Goal: Task Accomplishment & Management: Complete application form

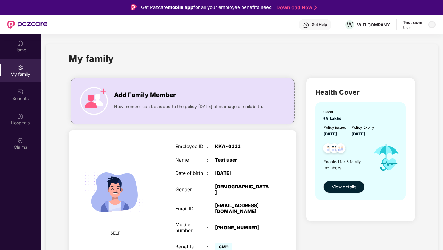
click at [433, 25] on img at bounding box center [431, 24] width 5 height 5
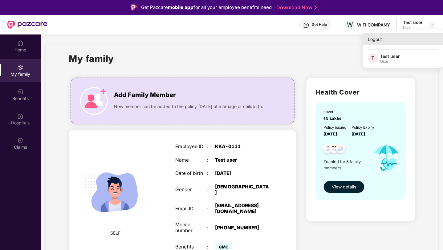
click at [378, 41] on div "Logout" at bounding box center [403, 39] width 80 height 12
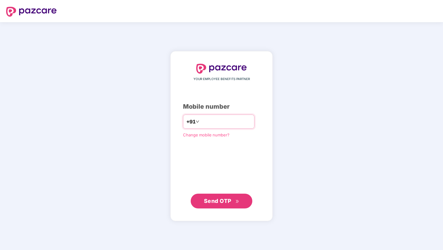
click at [221, 124] on input "number" at bounding box center [226, 122] width 51 height 10
type input "**********"
click at [217, 200] on span "Send OTP" at bounding box center [217, 201] width 27 height 6
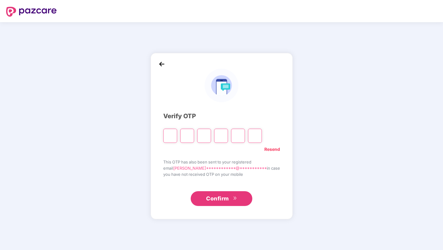
type input "*"
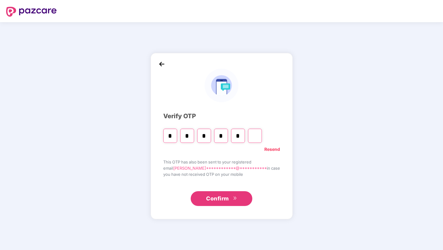
type input "*"
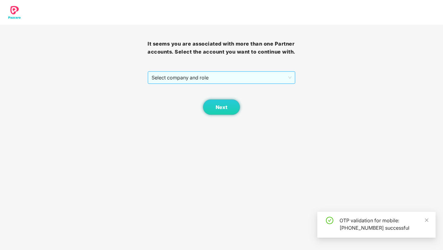
click at [190, 83] on span "Select company and role" at bounding box center [222, 78] width 140 height 12
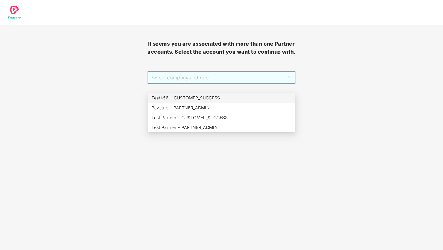
click at [209, 102] on div "Test456 - CUSTOMER_SUCCESS" at bounding box center [222, 98] width 148 height 10
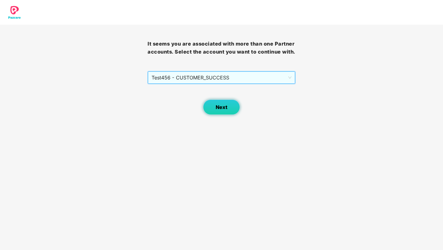
click at [212, 112] on button "Next" at bounding box center [221, 107] width 37 height 15
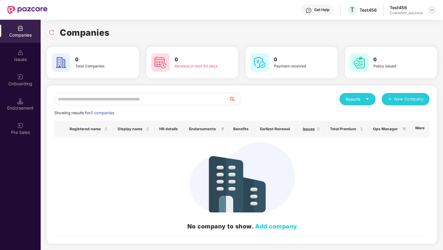
click at [432, 9] on img at bounding box center [431, 9] width 5 height 5
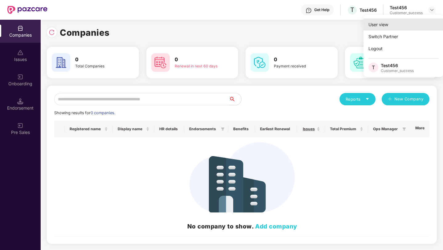
click at [387, 28] on div "User view" at bounding box center [404, 24] width 80 height 12
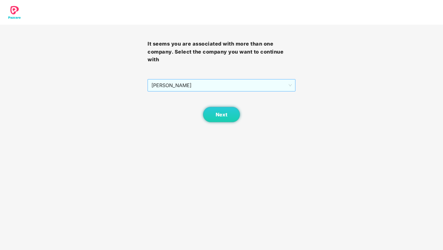
click at [231, 89] on span "[PERSON_NAME]" at bounding box center [221, 85] width 140 height 12
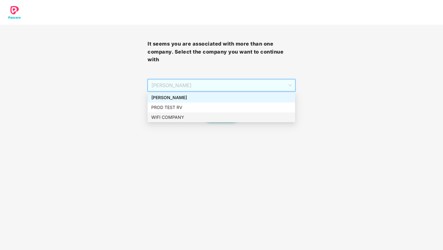
click at [203, 116] on div "WIFI COMPANY" at bounding box center [221, 117] width 140 height 7
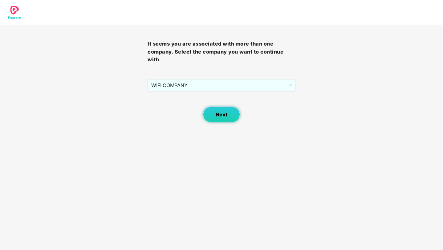
click at [215, 116] on button "Next" at bounding box center [221, 114] width 37 height 15
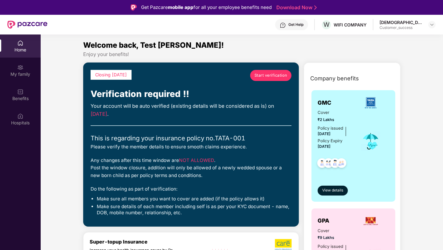
click at [282, 82] on div "Start verification" at bounding box center [270, 78] width 41 height 17
click at [279, 76] on span "Start verification" at bounding box center [270, 75] width 33 height 6
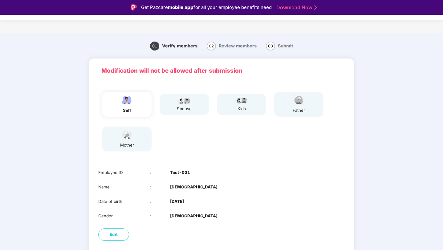
scroll to position [29, 0]
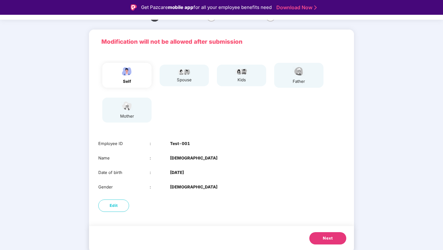
click at [322, 232] on div "Next" at bounding box center [221, 239] width 265 height 26
click at [323, 237] on span "Next" at bounding box center [328, 238] width 10 height 6
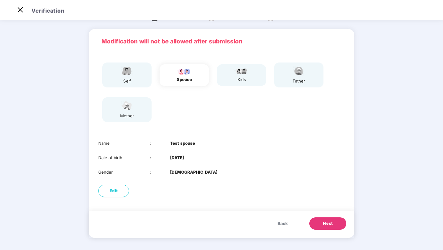
scroll to position [14, 0]
click at [323, 221] on span "Next" at bounding box center [328, 224] width 10 height 6
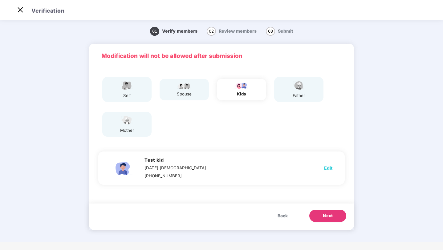
scroll to position [0, 0]
click at [323, 220] on button "Next" at bounding box center [327, 216] width 37 height 12
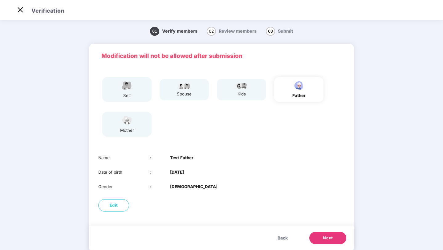
click at [330, 243] on button "Next" at bounding box center [327, 238] width 37 height 12
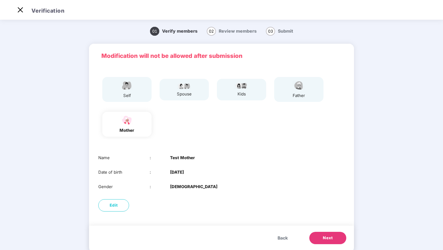
click at [329, 239] on span "Next" at bounding box center [328, 238] width 10 height 6
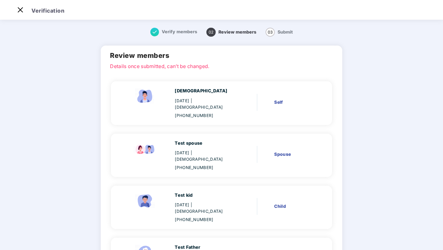
scroll to position [103, 0]
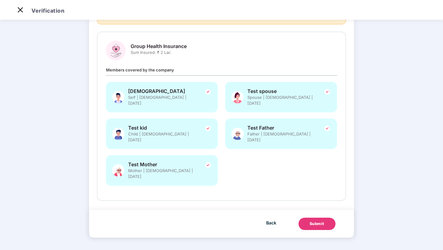
scroll to position [43, 0]
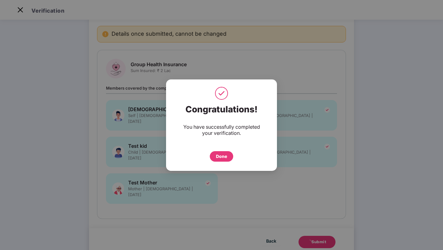
click at [223, 156] on div "Done" at bounding box center [221, 156] width 11 height 7
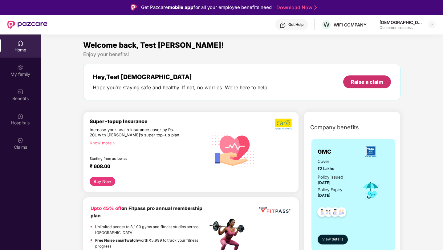
click at [373, 80] on div "Raise a claim" at bounding box center [367, 82] width 32 height 7
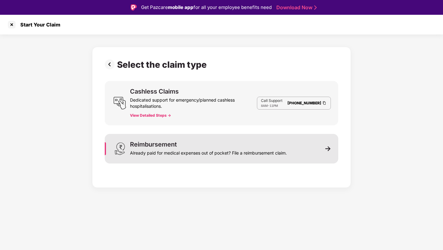
click at [157, 148] on div "Already paid for medical expenses out of pocket? File a reimbursement claim." at bounding box center [208, 152] width 157 height 9
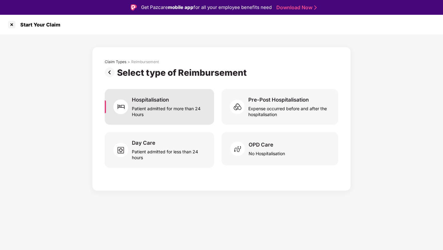
click at [152, 109] on div "Patient admitted for more than 24 Hours" at bounding box center [169, 110] width 75 height 14
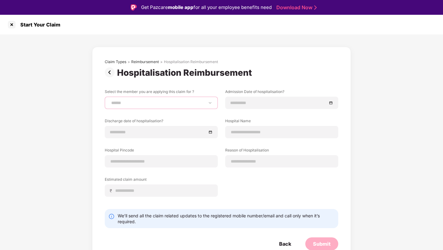
click at [152, 101] on select "**********" at bounding box center [161, 102] width 103 height 5
select select "**********"
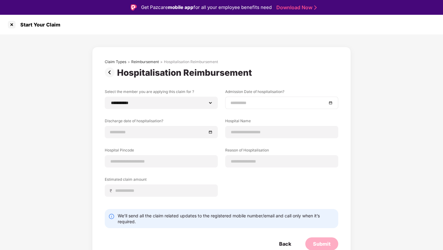
click at [266, 103] on input at bounding box center [278, 103] width 96 height 7
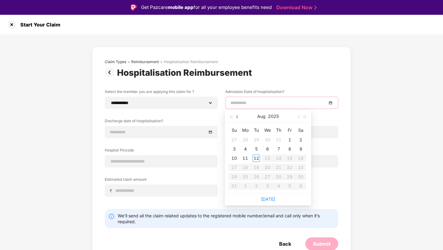
click at [235, 116] on button "button" at bounding box center [237, 116] width 7 height 12
type input "**********"
click at [266, 152] on div "9" at bounding box center [267, 148] width 7 height 7
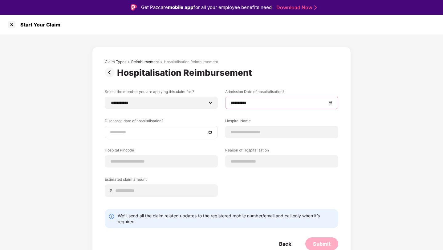
click at [154, 133] on input at bounding box center [158, 132] width 96 height 7
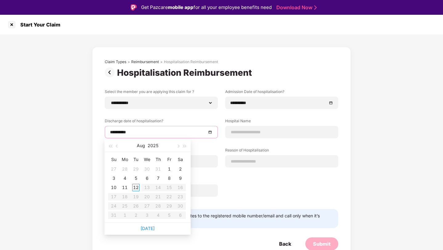
type input "**********"
click at [139, 188] on div "12" at bounding box center [135, 187] width 7 height 7
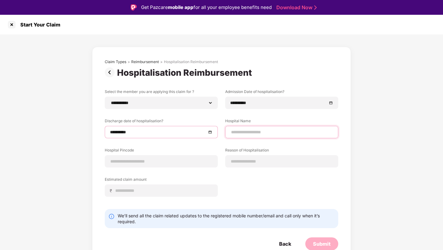
click at [253, 133] on input at bounding box center [281, 132] width 103 height 6
type input "**********"
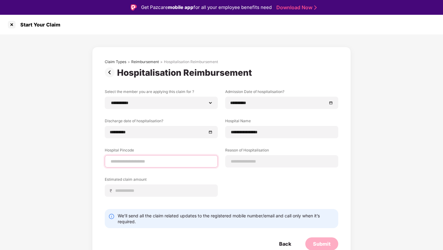
click at [165, 162] on input at bounding box center [161, 161] width 103 height 6
type input "******"
select select "*****"
select select "*********"
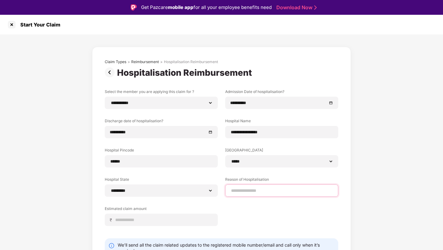
click at [258, 191] on input at bounding box center [281, 191] width 103 height 6
type input "********"
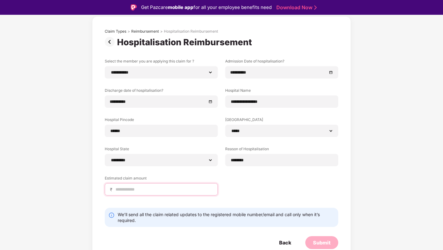
click at [169, 189] on input at bounding box center [164, 189] width 98 height 6
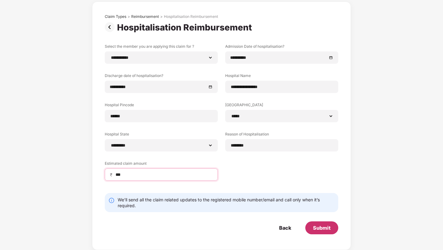
type input "***"
click at [320, 226] on div "Submit" at bounding box center [322, 228] width 18 height 7
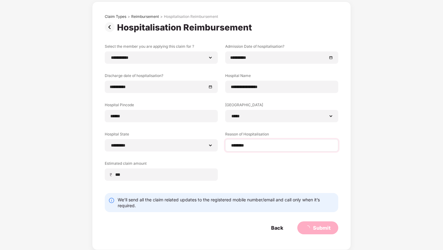
scroll to position [0, 0]
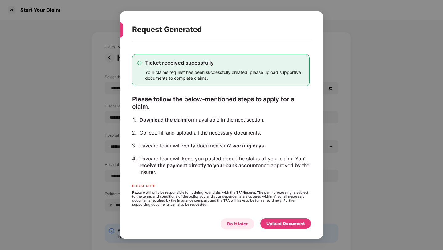
click at [239, 221] on div "Do it later" at bounding box center [237, 224] width 21 height 7
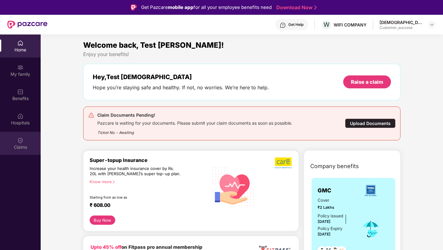
click at [15, 140] on div "Claims" at bounding box center [20, 143] width 41 height 23
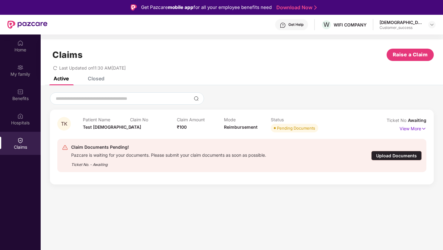
click at [97, 79] on div "Closed" at bounding box center [96, 78] width 17 height 6
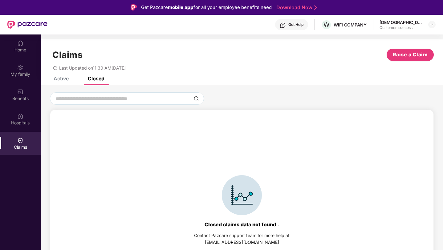
click at [54, 79] on div "Active" at bounding box center [61, 78] width 15 height 6
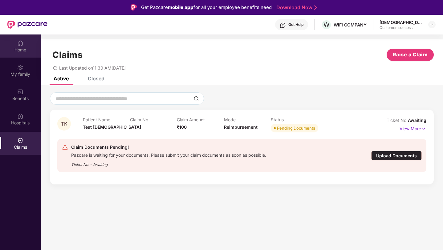
click at [21, 44] on img at bounding box center [20, 43] width 6 height 6
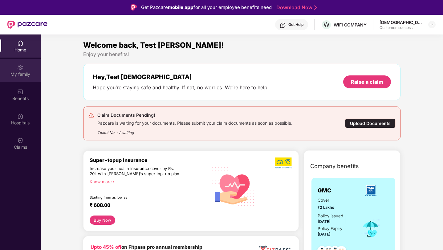
click at [19, 78] on div "My family" at bounding box center [20, 70] width 41 height 23
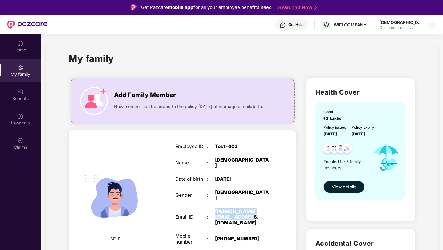
copy div "krishna+prtest@pazcare.com"
drag, startPoint x: 213, startPoint y: 203, endPoint x: 237, endPoint y: 209, distance: 23.8
click at [237, 209] on div "Email ID : krishna+prtest@pazcare.com" at bounding box center [222, 217] width 95 height 17
click at [20, 46] on img at bounding box center [20, 43] width 6 height 6
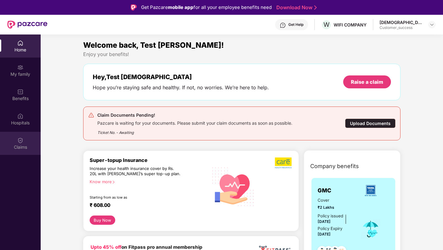
click at [22, 149] on div "Claims" at bounding box center [20, 147] width 41 height 6
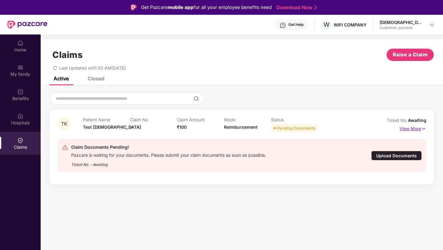
click at [404, 127] on p "View More" at bounding box center [413, 128] width 27 height 8
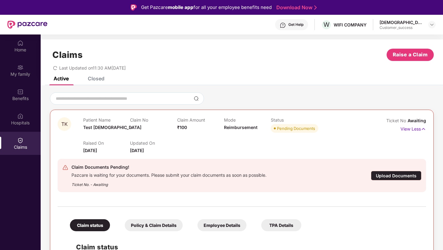
click at [168, 223] on div "Policy & Claim Details" at bounding box center [154, 225] width 58 height 12
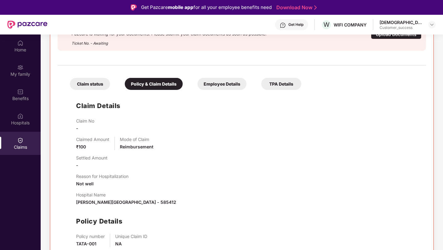
scroll to position [21, 0]
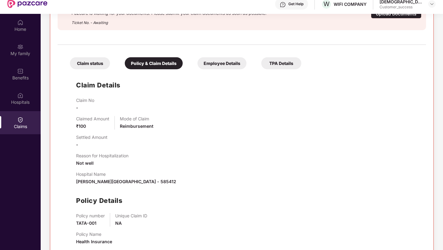
click at [230, 67] on div "Employee Details" at bounding box center [221, 63] width 49 height 12
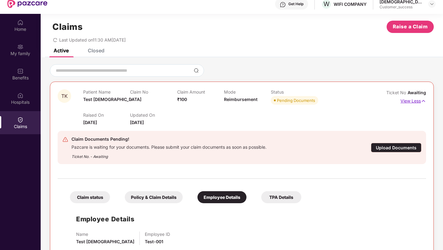
click at [413, 104] on p "View Less" at bounding box center [413, 100] width 26 height 8
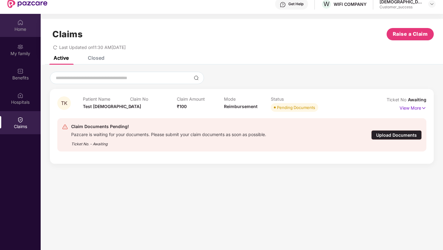
click at [22, 23] on img at bounding box center [20, 22] width 6 height 6
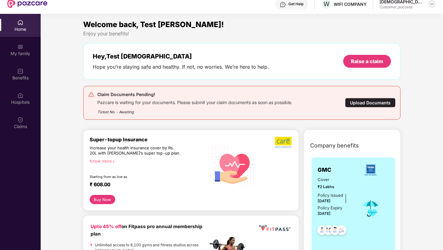
click at [433, 3] on img at bounding box center [431, 4] width 5 height 5
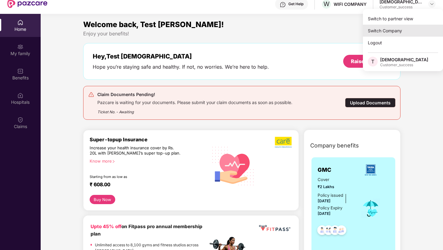
click at [396, 31] on div "Switch Company" at bounding box center [403, 31] width 80 height 12
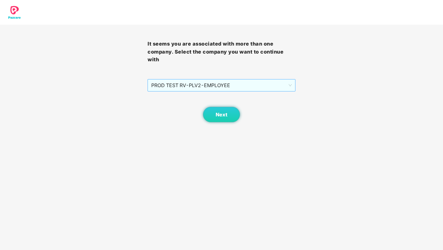
click at [220, 89] on span "PROD TEST RV - PLV2 - EMPLOYEE" at bounding box center [221, 85] width 140 height 12
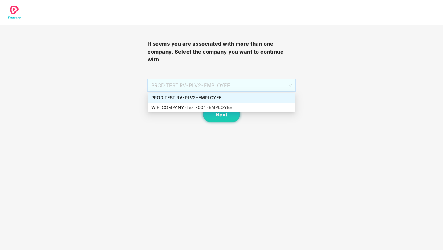
click at [214, 98] on div "PROD TEST RV - PLV2 - EMPLOYEE" at bounding box center [221, 97] width 140 height 7
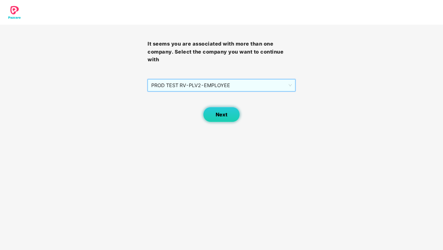
click at [223, 114] on span "Next" at bounding box center [222, 115] width 12 height 6
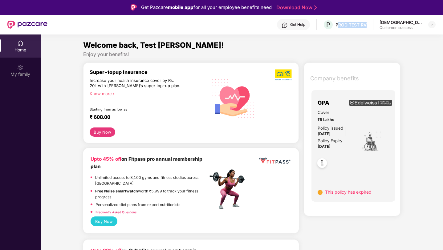
drag, startPoint x: 347, startPoint y: 24, endPoint x: 388, endPoint y: 25, distance: 40.7
click at [388, 25] on div "Get Help P PROD TEST RV Test krishna Customer_success" at bounding box center [241, 25] width 388 height 20
copy div "ROD TEST RV"
drag, startPoint x: 344, startPoint y: 24, endPoint x: 380, endPoint y: 25, distance: 35.4
click at [380, 25] on div "Get Help P PROD TEST RV Test krishna Customer_success" at bounding box center [241, 25] width 388 height 20
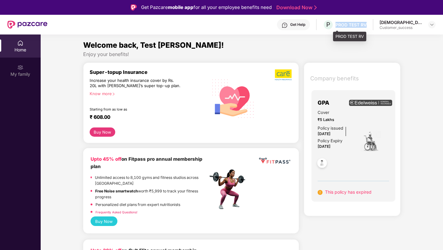
click at [348, 23] on div "PROD TEST RV" at bounding box center [350, 25] width 31 height 6
click at [346, 25] on div "Get Help P PROD TEST RV Test krishna Customer_success" at bounding box center [241, 25] width 388 height 20
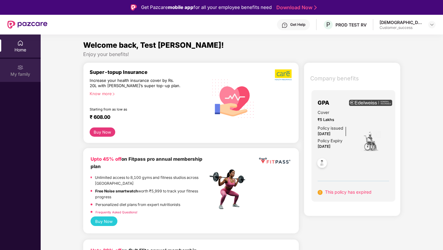
click at [24, 76] on div "My family" at bounding box center [20, 74] width 41 height 6
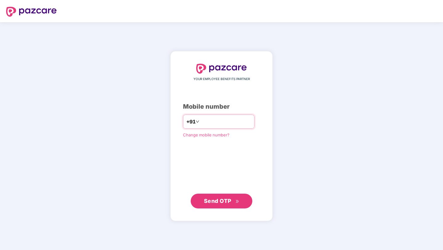
click at [214, 123] on input "number" at bounding box center [226, 122] width 51 height 10
type input "**********"
click at [224, 198] on span "Send OTP" at bounding box center [217, 200] width 27 height 6
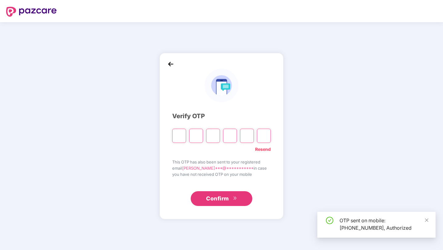
click at [177, 140] on input "Please enter verification code. Digit 1" at bounding box center [179, 136] width 14 height 14
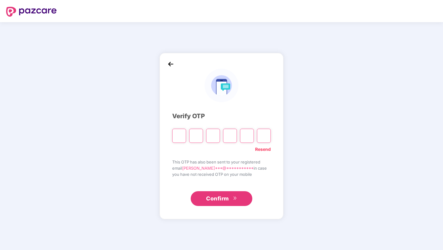
paste input "*"
type input "*"
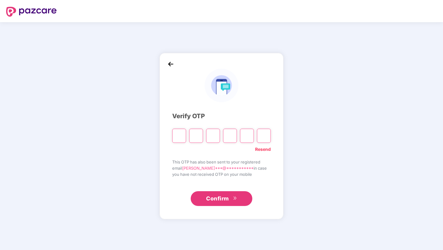
type input "*"
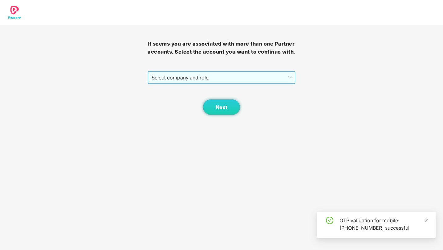
click at [197, 83] on span "Select company and role" at bounding box center [222, 78] width 140 height 12
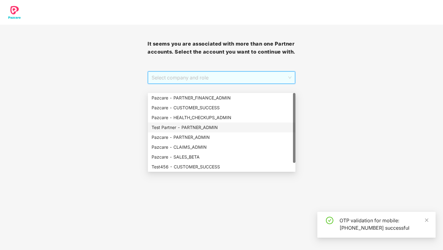
click at [204, 126] on div "Test Partner - PARTNER_ADMIN" at bounding box center [222, 127] width 140 height 7
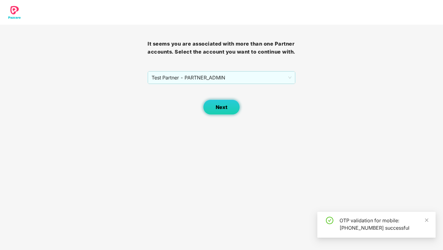
click at [227, 110] on span "Next" at bounding box center [222, 107] width 12 height 6
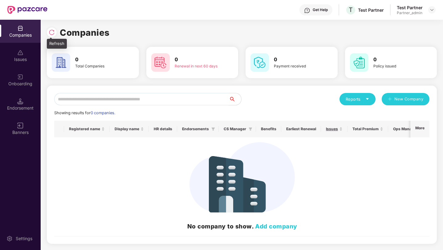
click at [52, 31] on img at bounding box center [52, 32] width 6 height 6
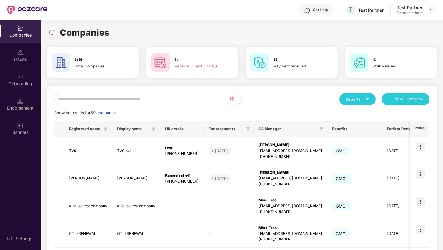
click at [126, 103] on input "text" at bounding box center [141, 99] width 175 height 12
paste input "******"
type input "******"
click at [201, 102] on input "text" at bounding box center [141, 99] width 175 height 12
paste input "**********"
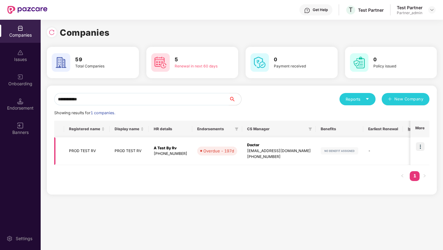
type input "**********"
click at [420, 145] on img at bounding box center [420, 146] width 9 height 9
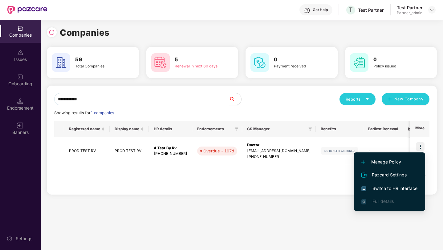
click at [377, 187] on span "Switch to HR interface" at bounding box center [389, 188] width 56 height 7
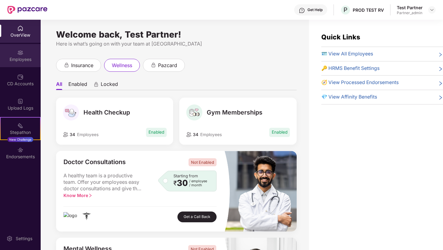
click at [20, 53] on img at bounding box center [20, 53] width 6 height 6
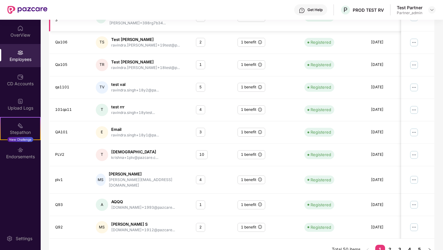
scroll to position [128, 0]
click at [414, 150] on img at bounding box center [414, 154] width 10 height 10
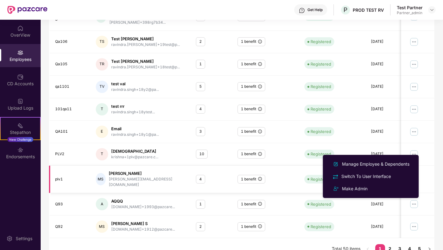
scroll to position [0, 0]
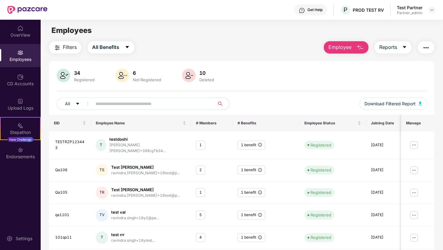
click at [164, 104] on input "text" at bounding box center [150, 103] width 111 height 9
click at [177, 102] on input "text" at bounding box center [150, 103] width 111 height 9
click at [159, 102] on input "text" at bounding box center [150, 103] width 111 height 9
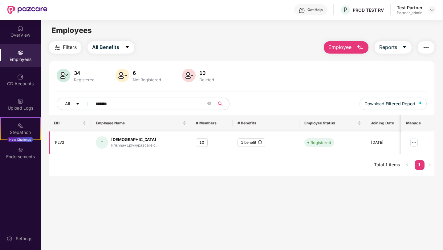
type input "*******"
click at [413, 141] on img at bounding box center [414, 143] width 10 height 10
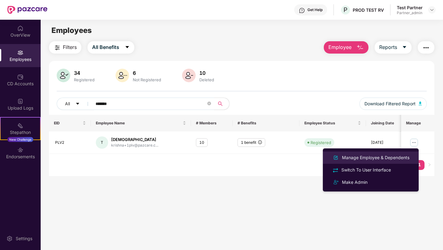
click at [386, 158] on div "Manage Employee & Dependents" at bounding box center [376, 157] width 70 height 7
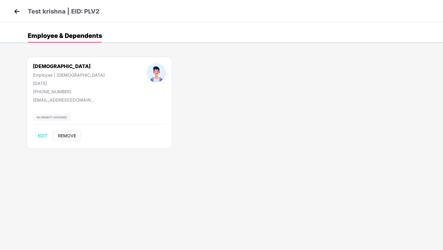
click at [70, 137] on span "REMOVE" at bounding box center [67, 135] width 18 height 5
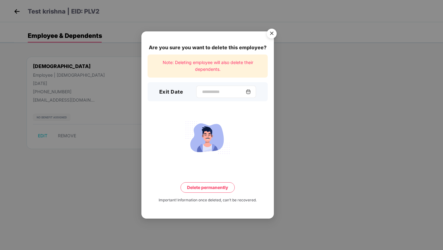
click at [221, 95] on div at bounding box center [226, 92] width 60 height 12
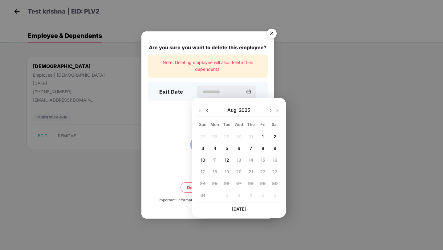
click at [226, 159] on span "12" at bounding box center [227, 159] width 5 height 5
type input "**********"
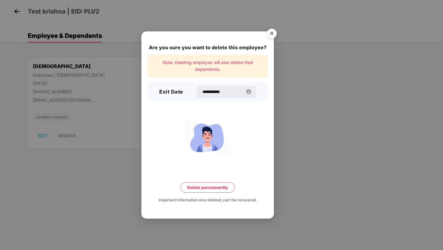
click at [210, 189] on button "Delete permanently" at bounding box center [208, 187] width 54 height 10
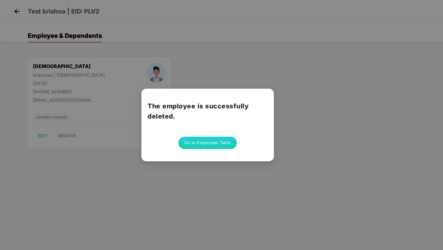
click at [209, 145] on button "Go to Employees Table" at bounding box center [207, 143] width 59 height 12
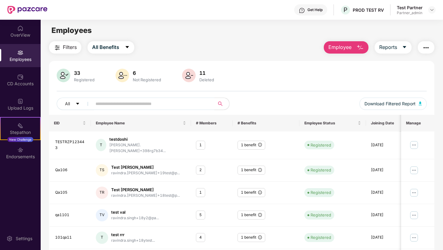
click at [152, 109] on span at bounding box center [151, 104] width 126 height 12
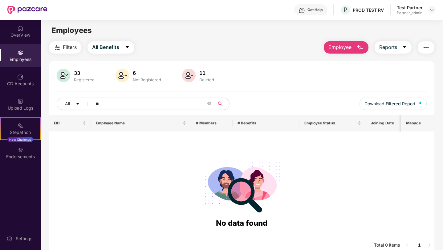
type input "*"
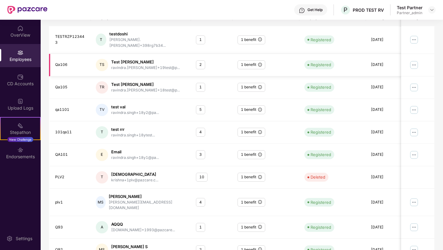
scroll to position [128, 0]
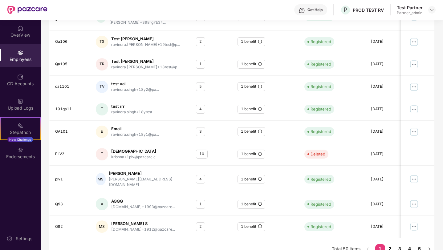
click at [392, 244] on link "2" at bounding box center [390, 248] width 10 height 9
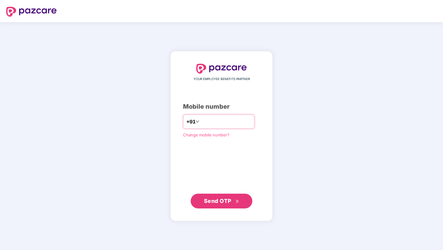
click at [224, 120] on input "number" at bounding box center [226, 122] width 51 height 10
type input "**********"
click at [233, 205] on span "Send OTP" at bounding box center [221, 201] width 35 height 9
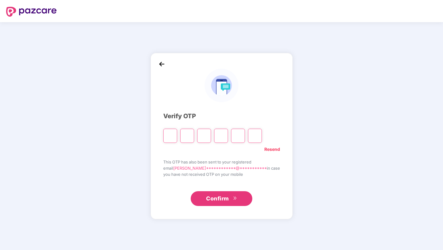
type input "*"
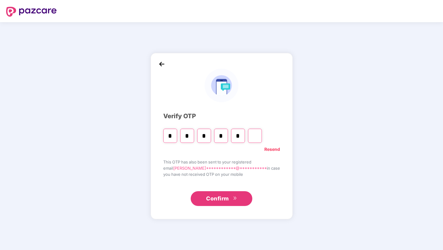
type input "*"
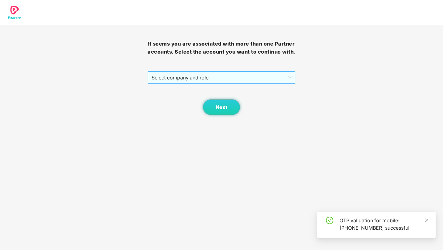
click at [194, 83] on span "Select company and role" at bounding box center [222, 78] width 140 height 12
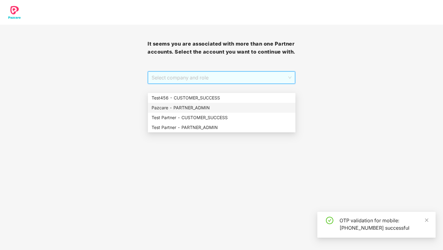
click at [198, 107] on div "Pazcare - PARTNER_ADMIN" at bounding box center [222, 107] width 140 height 7
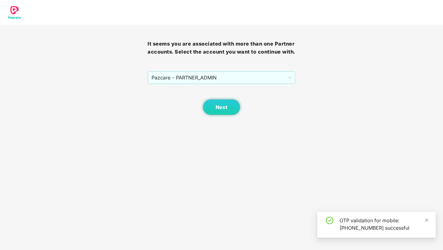
click at [215, 100] on div "Next" at bounding box center [222, 99] width 148 height 31
click at [215, 112] on button "Next" at bounding box center [221, 107] width 37 height 15
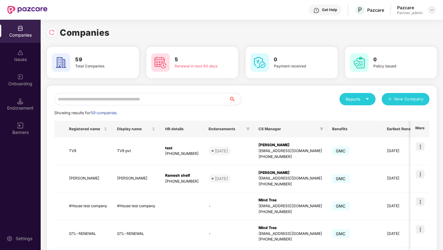
click at [433, 10] on img at bounding box center [431, 9] width 5 height 5
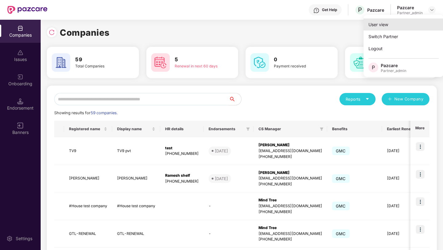
click at [385, 24] on div "User view" at bounding box center [404, 24] width 80 height 12
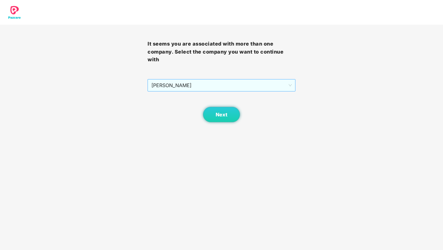
click at [187, 86] on span "[PERSON_NAME]" at bounding box center [221, 85] width 140 height 12
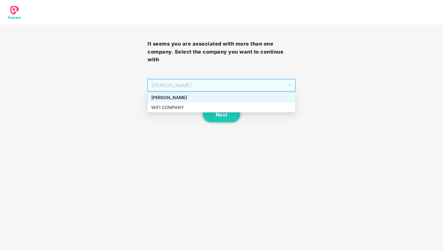
click at [173, 98] on div "[PERSON_NAME]" at bounding box center [221, 97] width 140 height 7
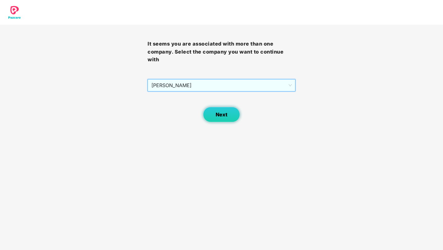
click at [213, 112] on button "Next" at bounding box center [221, 114] width 37 height 15
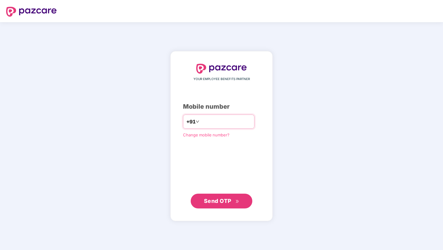
click at [229, 126] on input "number" at bounding box center [226, 122] width 51 height 10
type input "**********"
click at [210, 205] on button "Send OTP" at bounding box center [222, 201] width 62 height 15
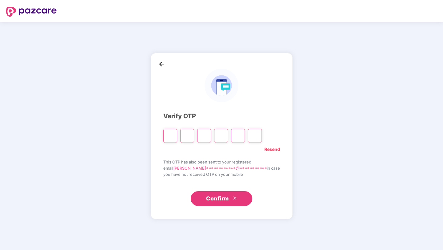
type input "*"
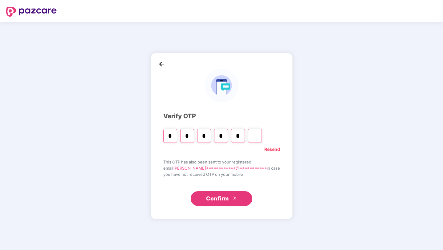
type input "*"
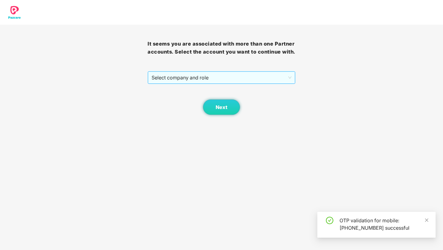
click at [203, 82] on span "Select company and role" at bounding box center [222, 78] width 140 height 12
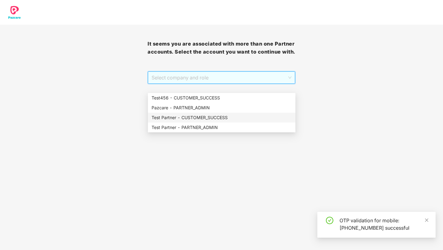
click at [206, 116] on div "Test Partner - CUSTOMER_SUCCESS" at bounding box center [222, 117] width 140 height 7
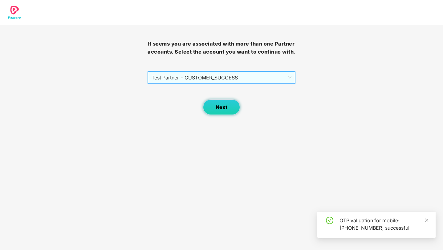
click at [217, 110] on span "Next" at bounding box center [222, 107] width 12 height 6
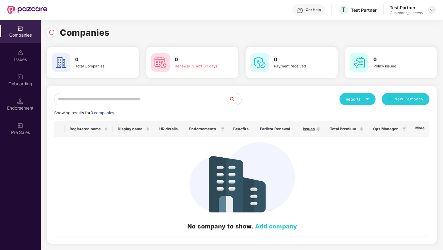
click at [432, 9] on img at bounding box center [431, 9] width 5 height 5
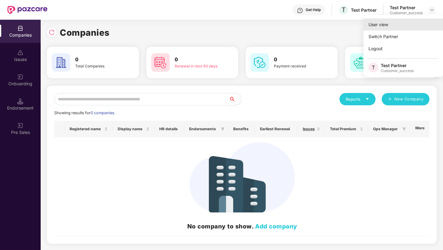
click at [394, 25] on div "User view" at bounding box center [404, 24] width 80 height 12
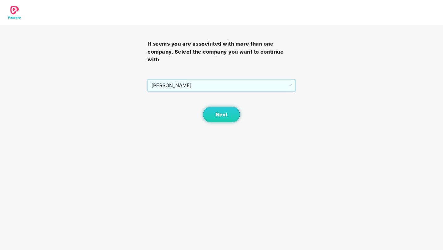
click at [213, 91] on div "[PERSON_NAME]" at bounding box center [222, 85] width 148 height 12
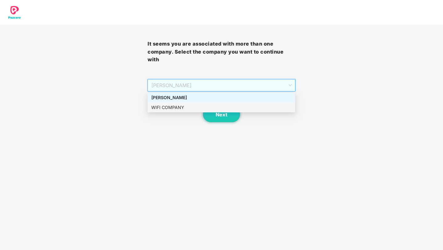
click at [196, 110] on div "WIFI COMPANY" at bounding box center [221, 107] width 140 height 7
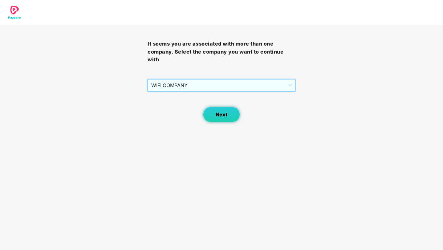
click at [220, 110] on button "Next" at bounding box center [221, 114] width 37 height 15
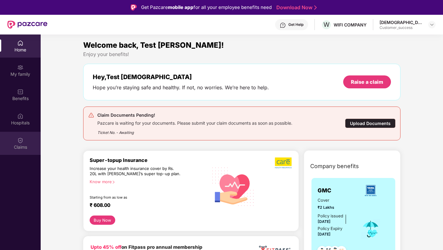
click at [24, 141] on div "Claims" at bounding box center [20, 143] width 41 height 23
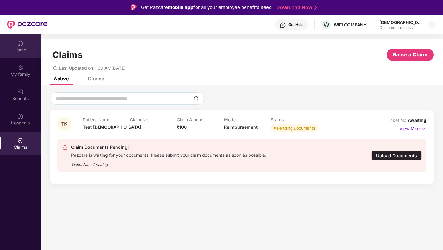
click at [20, 43] on img at bounding box center [20, 43] width 6 height 6
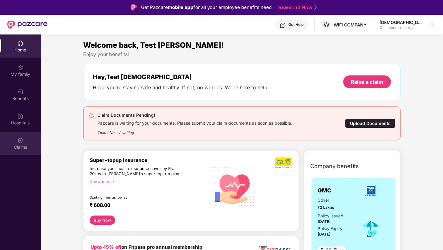
click at [24, 146] on div "Claims" at bounding box center [20, 147] width 41 height 6
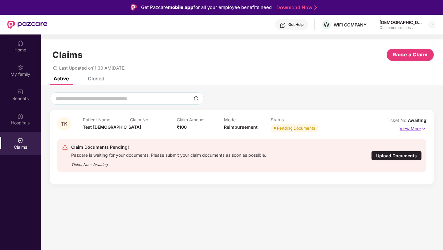
click at [411, 128] on p "View More" at bounding box center [413, 128] width 27 height 8
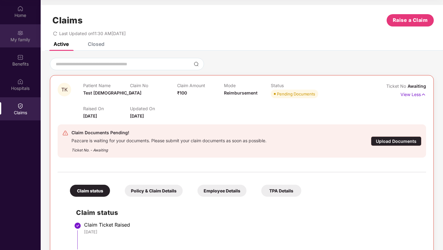
click at [19, 31] on img at bounding box center [20, 33] width 6 height 6
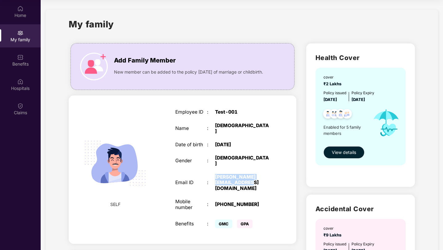
drag, startPoint x: 214, startPoint y: 169, endPoint x: 232, endPoint y: 173, distance: 17.8
click at [232, 174] on div "[PERSON_NAME][EMAIL_ADDRESS][DOMAIN_NAME]" at bounding box center [242, 182] width 55 height 17
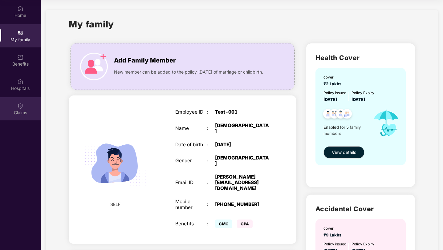
click at [22, 112] on div "Claims" at bounding box center [20, 113] width 41 height 6
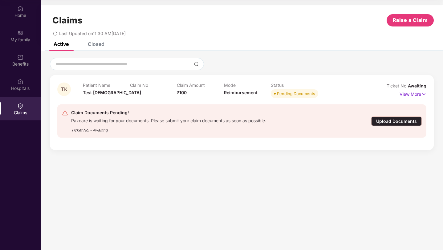
click at [412, 122] on div "Upload Documents" at bounding box center [396, 121] width 51 height 10
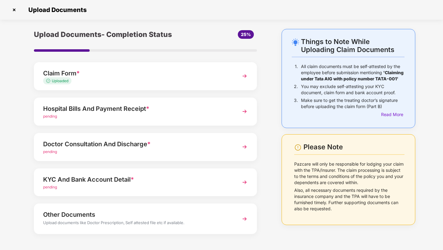
click at [14, 11] on img at bounding box center [14, 10] width 10 height 10
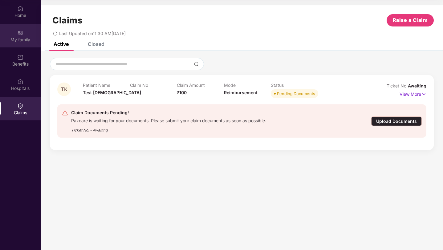
click at [25, 41] on div "My family" at bounding box center [20, 40] width 41 height 6
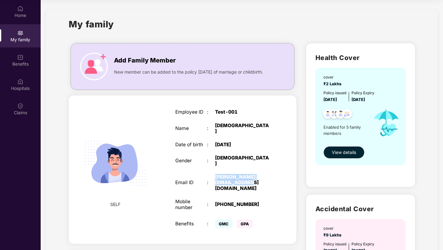
copy div "[PERSON_NAME][EMAIL_ADDRESS][DOMAIN_NAME]"
drag, startPoint x: 214, startPoint y: 167, endPoint x: 232, endPoint y: 173, distance: 19.2
click at [232, 174] on div "Email ID : [PERSON_NAME][EMAIL_ADDRESS][DOMAIN_NAME]" at bounding box center [222, 182] width 95 height 17
click at [22, 107] on img at bounding box center [20, 106] width 6 height 6
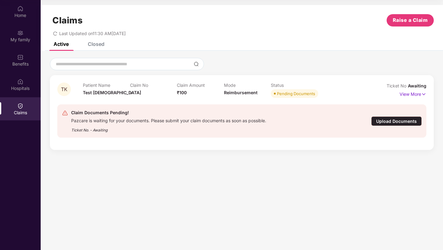
scroll to position [0, 0]
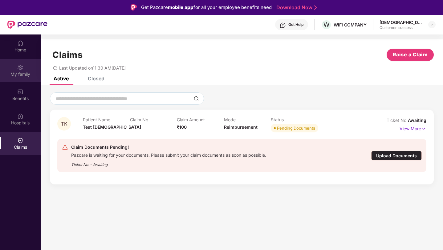
click at [18, 68] on img at bounding box center [20, 67] width 6 height 6
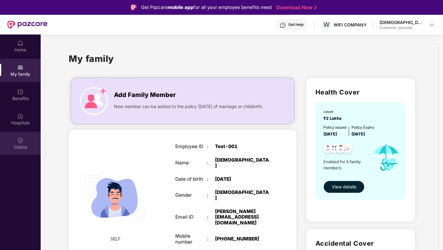
click at [17, 144] on div "Claims" at bounding box center [20, 147] width 41 height 6
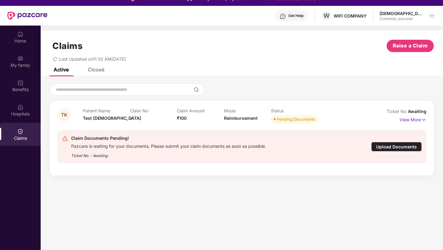
scroll to position [9, 0]
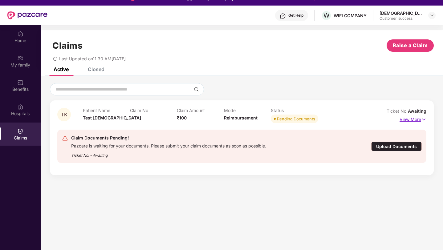
click at [408, 117] on p "View More" at bounding box center [413, 119] width 27 height 8
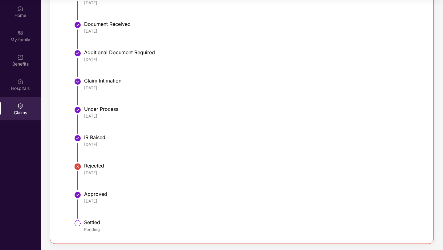
scroll to position [0, 0]
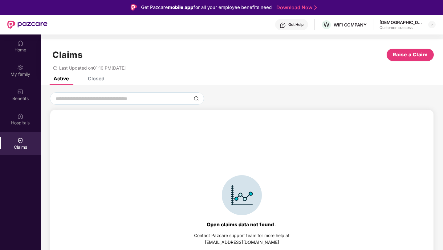
click at [100, 78] on div "Closed" at bounding box center [96, 78] width 17 height 6
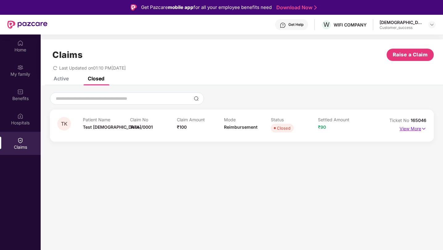
click at [410, 129] on p "View More" at bounding box center [413, 128] width 27 height 8
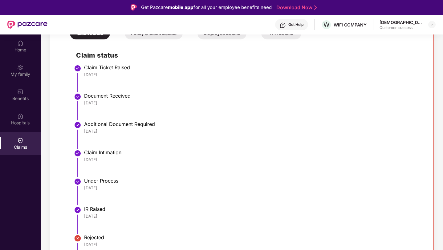
scroll to position [148, 0]
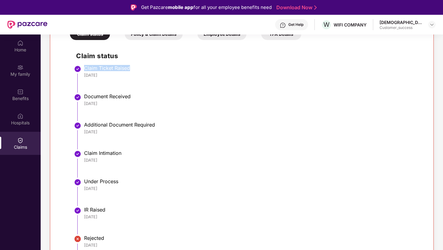
drag, startPoint x: 85, startPoint y: 67, endPoint x: 130, endPoint y: 67, distance: 45.0
click at [130, 67] on div "Claim Ticket Raised" at bounding box center [252, 68] width 336 height 6
drag, startPoint x: 84, startPoint y: 97, endPoint x: 129, endPoint y: 97, distance: 44.4
click at [129, 97] on div "Document Received" at bounding box center [252, 96] width 336 height 6
drag, startPoint x: 85, startPoint y: 125, endPoint x: 160, endPoint y: 124, distance: 74.9
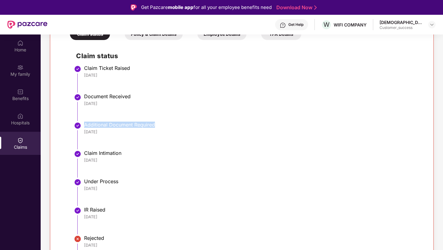
click at [160, 124] on div "Additional Document Required" at bounding box center [252, 125] width 336 height 6
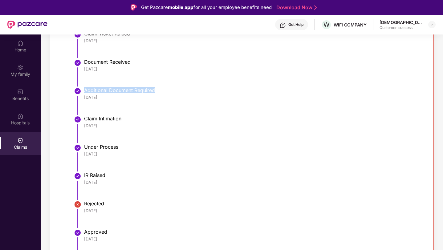
scroll to position [184, 0]
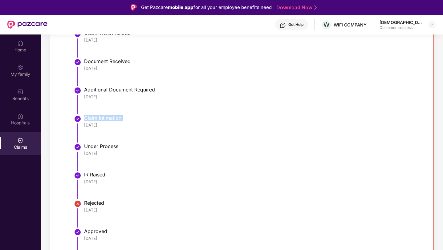
drag, startPoint x: 85, startPoint y: 120, endPoint x: 124, endPoint y: 122, distance: 38.9
click at [124, 122] on div "Claim Intimation 12 Aug 2025" at bounding box center [252, 121] width 336 height 13
drag, startPoint x: 86, startPoint y: 146, endPoint x: 120, endPoint y: 146, distance: 34.8
click at [120, 146] on div "Under Process" at bounding box center [252, 146] width 336 height 6
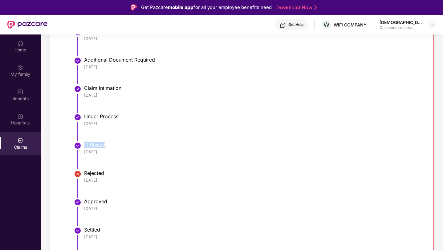
drag, startPoint x: 84, startPoint y: 147, endPoint x: 112, endPoint y: 145, distance: 28.4
click at [112, 145] on div "IR Raised" at bounding box center [252, 145] width 336 height 6
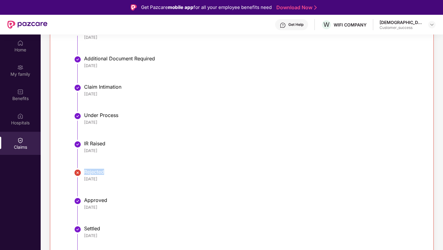
drag, startPoint x: 83, startPoint y: 172, endPoint x: 111, endPoint y: 172, distance: 27.4
click at [111, 172] on li "Rejected 12 Aug 2025" at bounding box center [248, 185] width 344 height 28
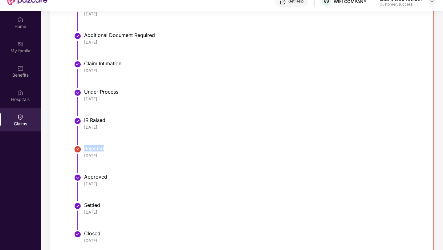
scroll to position [30, 0]
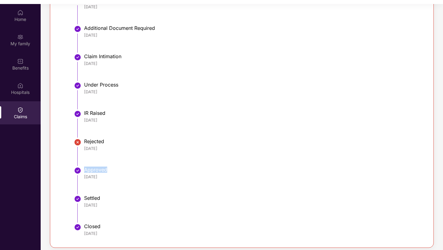
drag, startPoint x: 85, startPoint y: 172, endPoint x: 112, endPoint y: 172, distance: 27.1
click at [112, 172] on div "Approved" at bounding box center [252, 170] width 336 height 6
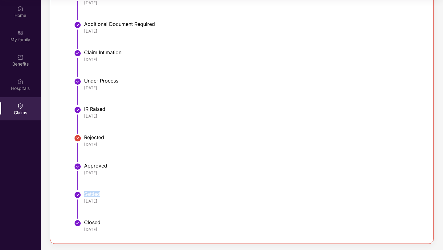
drag, startPoint x: 84, startPoint y: 192, endPoint x: 110, endPoint y: 192, distance: 25.6
click at [110, 192] on div "Settled" at bounding box center [252, 194] width 336 height 6
drag, startPoint x: 85, startPoint y: 220, endPoint x: 112, endPoint y: 221, distance: 26.8
click at [112, 221] on div "Closed" at bounding box center [252, 222] width 336 height 6
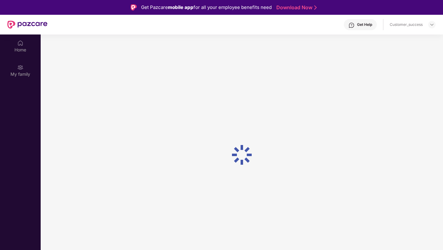
scroll to position [35, 0]
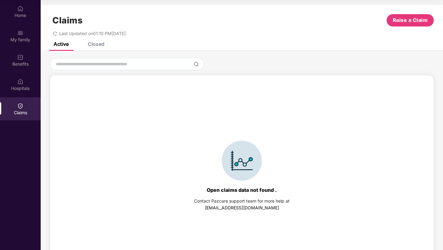
click at [100, 39] on div "Claims Raise a Claim Last Updated on 01:10 PM, 12 Aug 2025" at bounding box center [242, 23] width 402 height 37
click at [100, 41] on div "Claims Raise a Claim Last Updated on 01:10 PM, 12 Aug 2025" at bounding box center [242, 23] width 402 height 37
click at [99, 43] on div "Closed" at bounding box center [96, 44] width 17 height 6
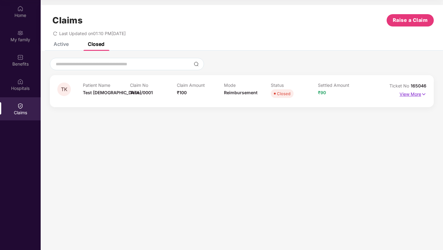
click at [405, 92] on p "View More" at bounding box center [413, 93] width 27 height 8
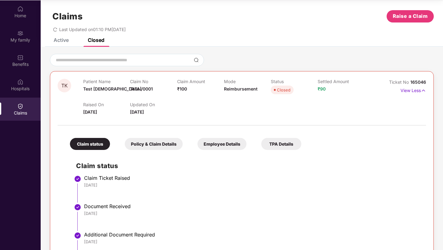
scroll to position [0, 0]
